Goal: Entertainment & Leisure: Consume media (video, audio)

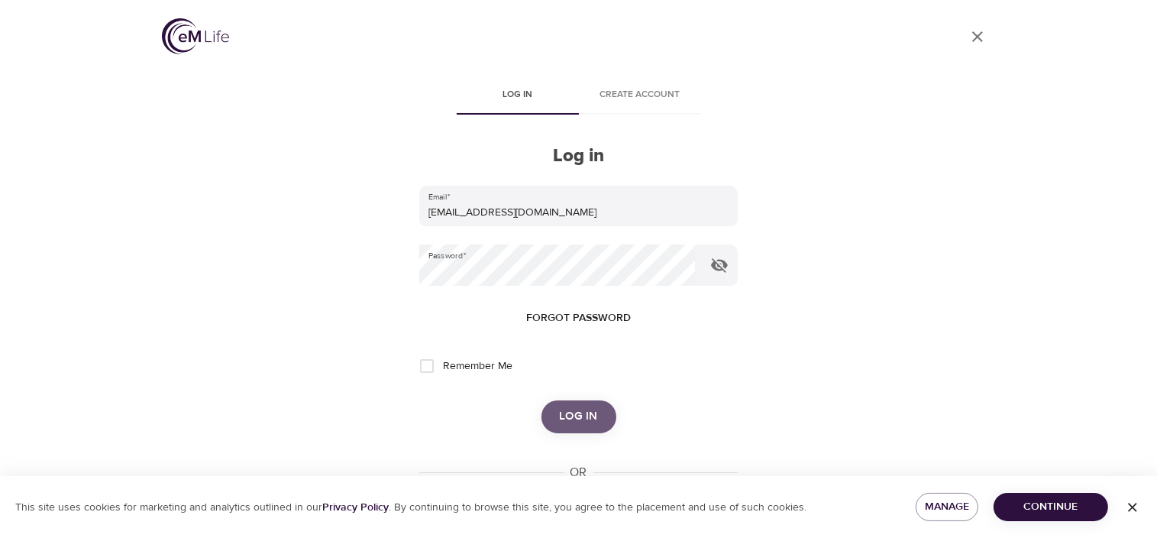
click at [577, 419] on span "Log in" at bounding box center [579, 416] width 38 height 20
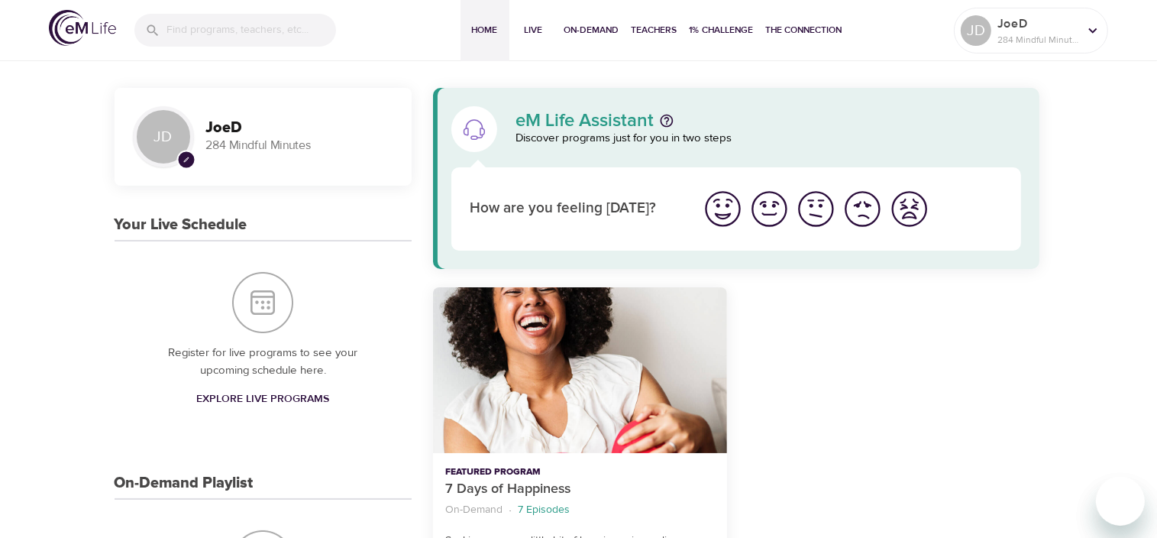
click at [228, 28] on input "search" at bounding box center [252, 30] width 170 height 33
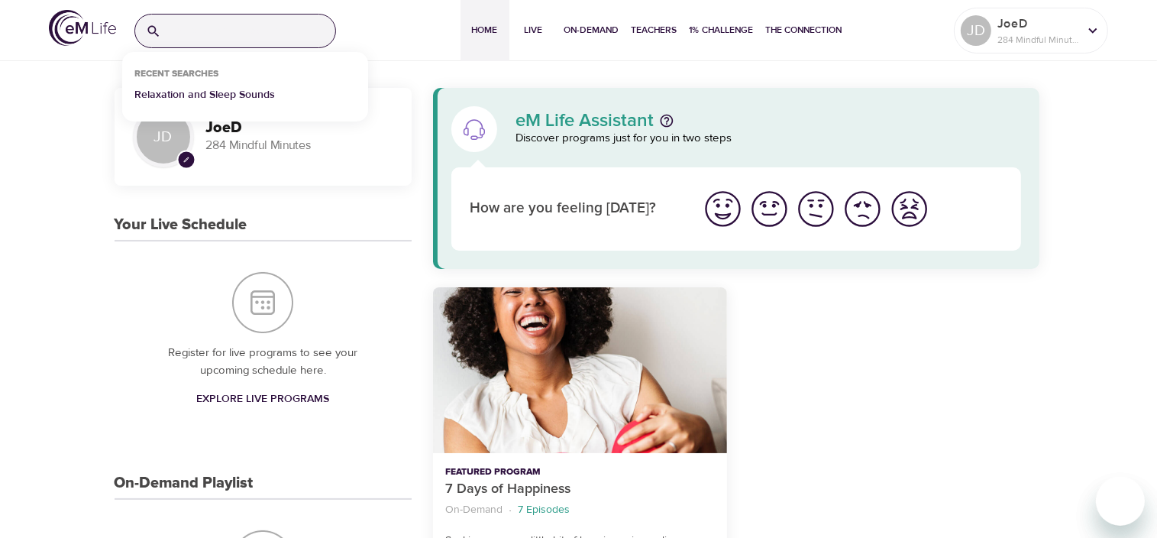
click at [236, 96] on p "Relaxation and Sleep Sounds" at bounding box center [204, 98] width 141 height 22
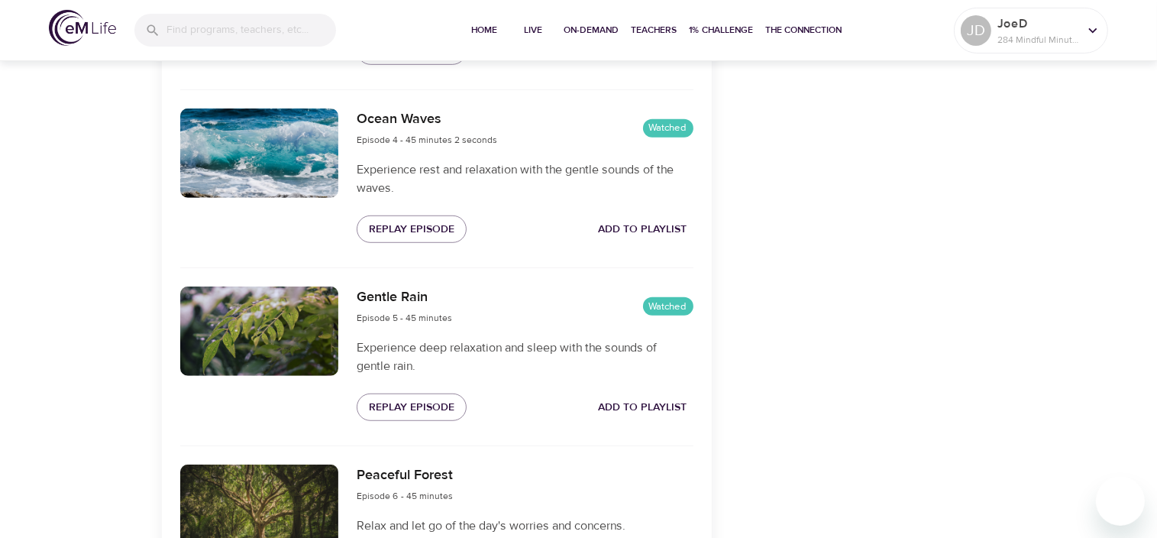
scroll to position [1021, 0]
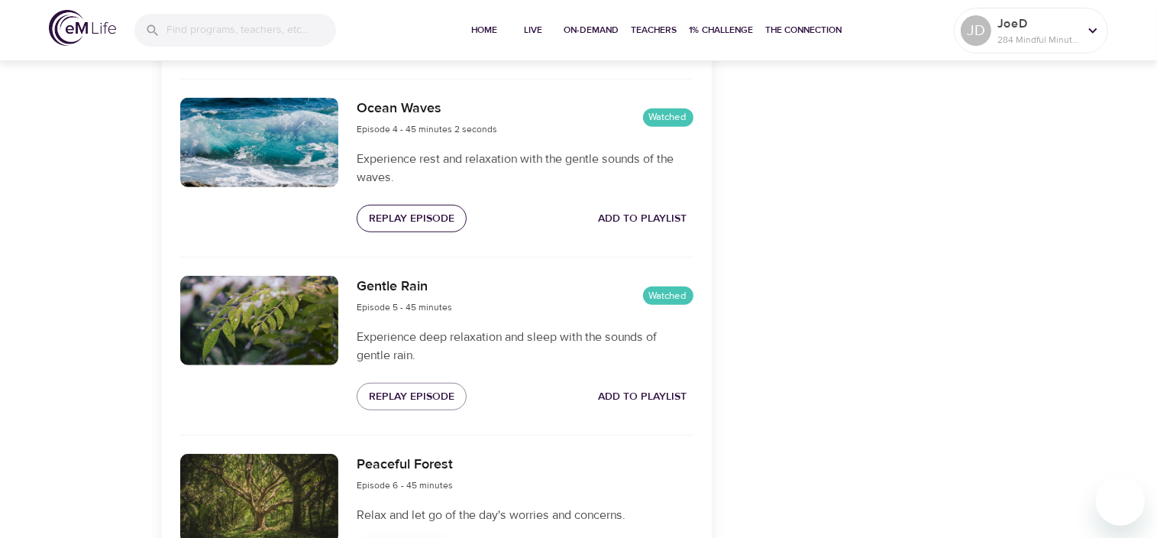
click at [414, 233] on button "Replay Episode" at bounding box center [412, 219] width 110 height 28
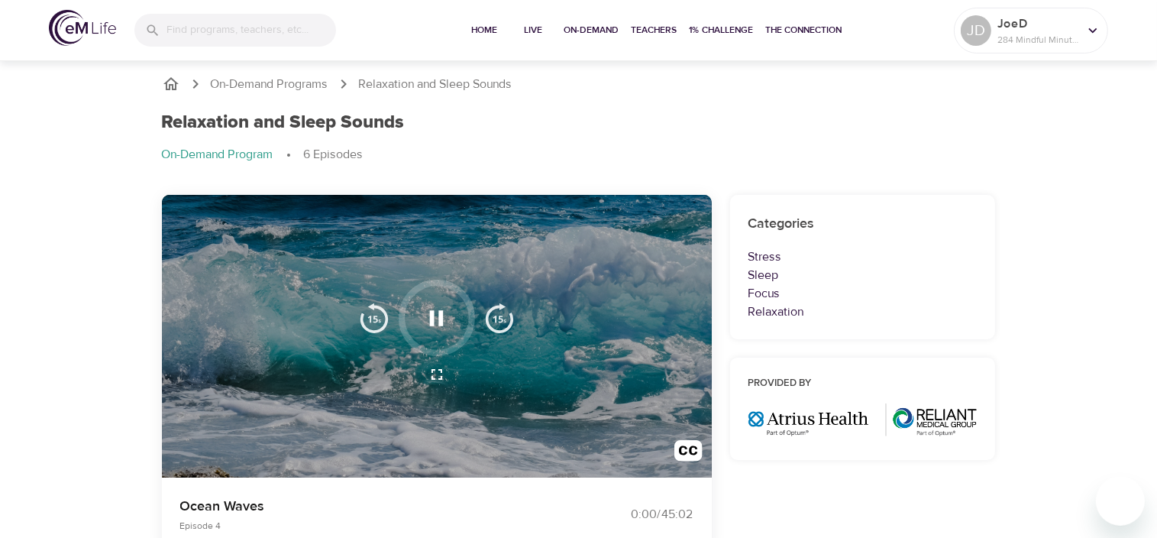
scroll to position [0, 0]
click at [430, 313] on icon "button" at bounding box center [437, 318] width 14 height 15
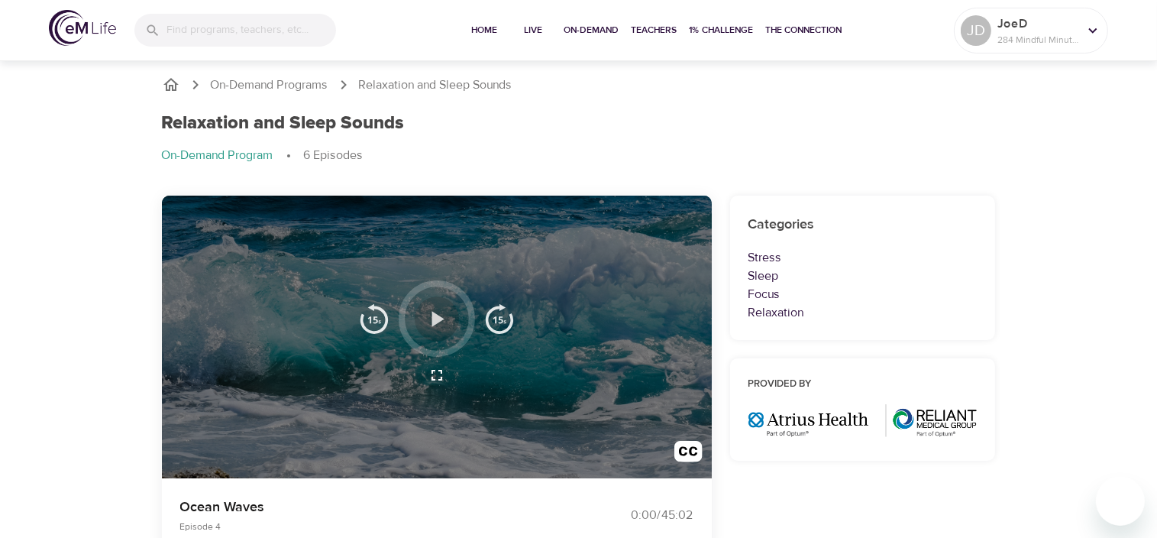
click at [441, 316] on icon "button" at bounding box center [438, 318] width 12 height 15
